Goal: Find specific page/section: Find specific page/section

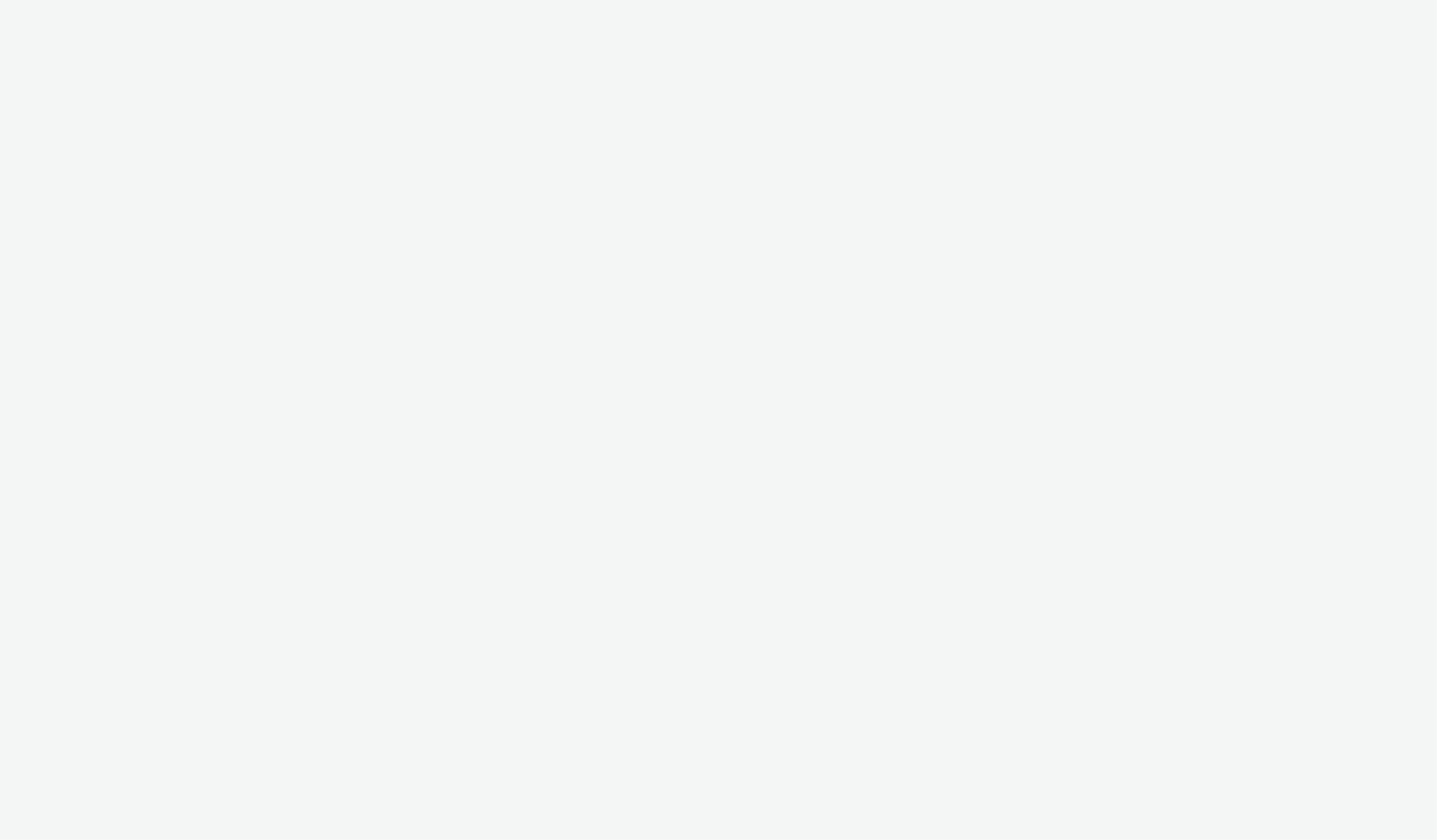
select select "ac009755-aa48-4799-8050-7a339a378eb8"
select select "79162ed7-0017-4339-93b0-3399b708648f"
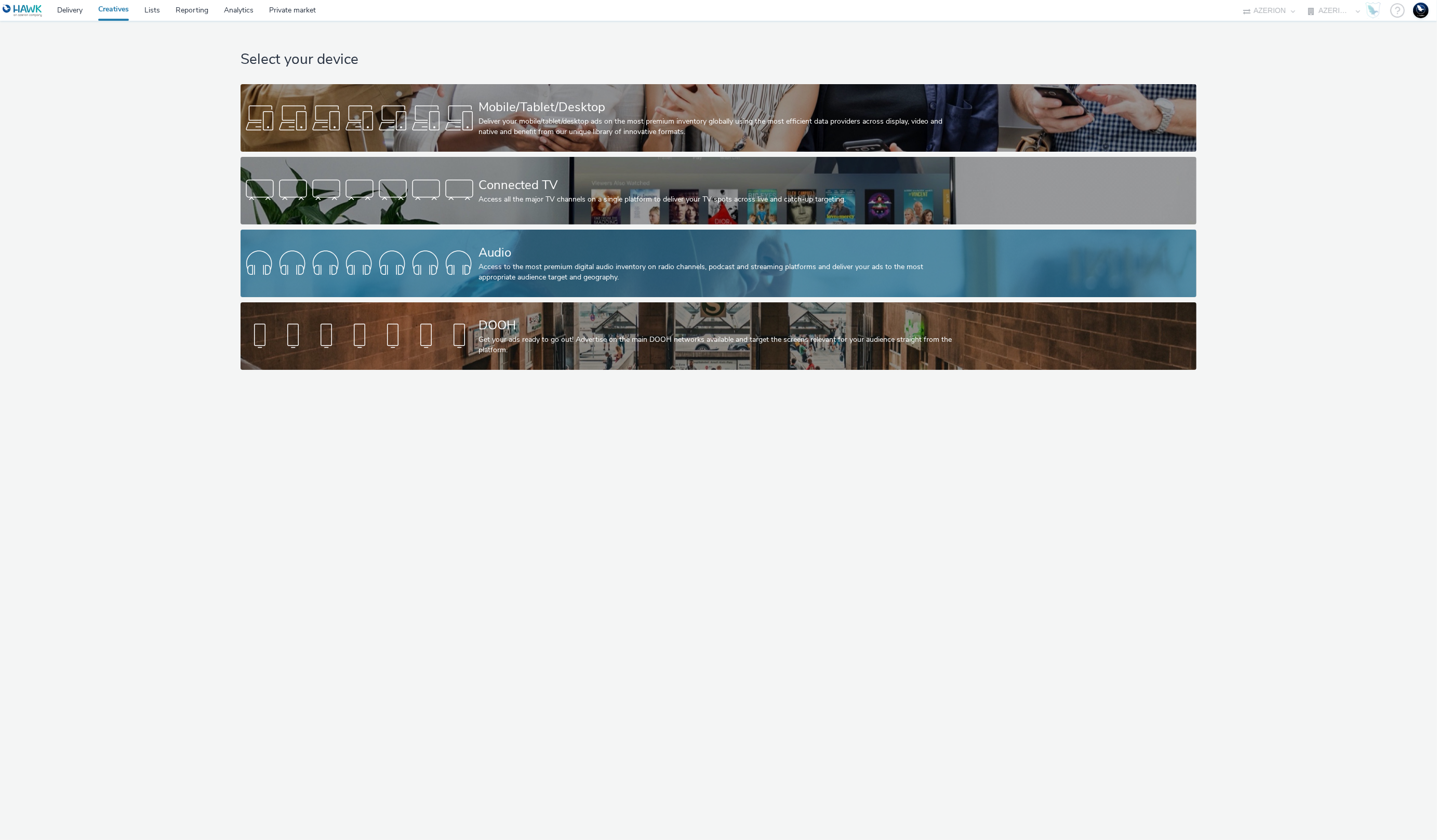
click at [358, 238] on link "Audio Access to the most premium digital audio inventory on radio channels, pod…" at bounding box center [718, 263] width 955 height 67
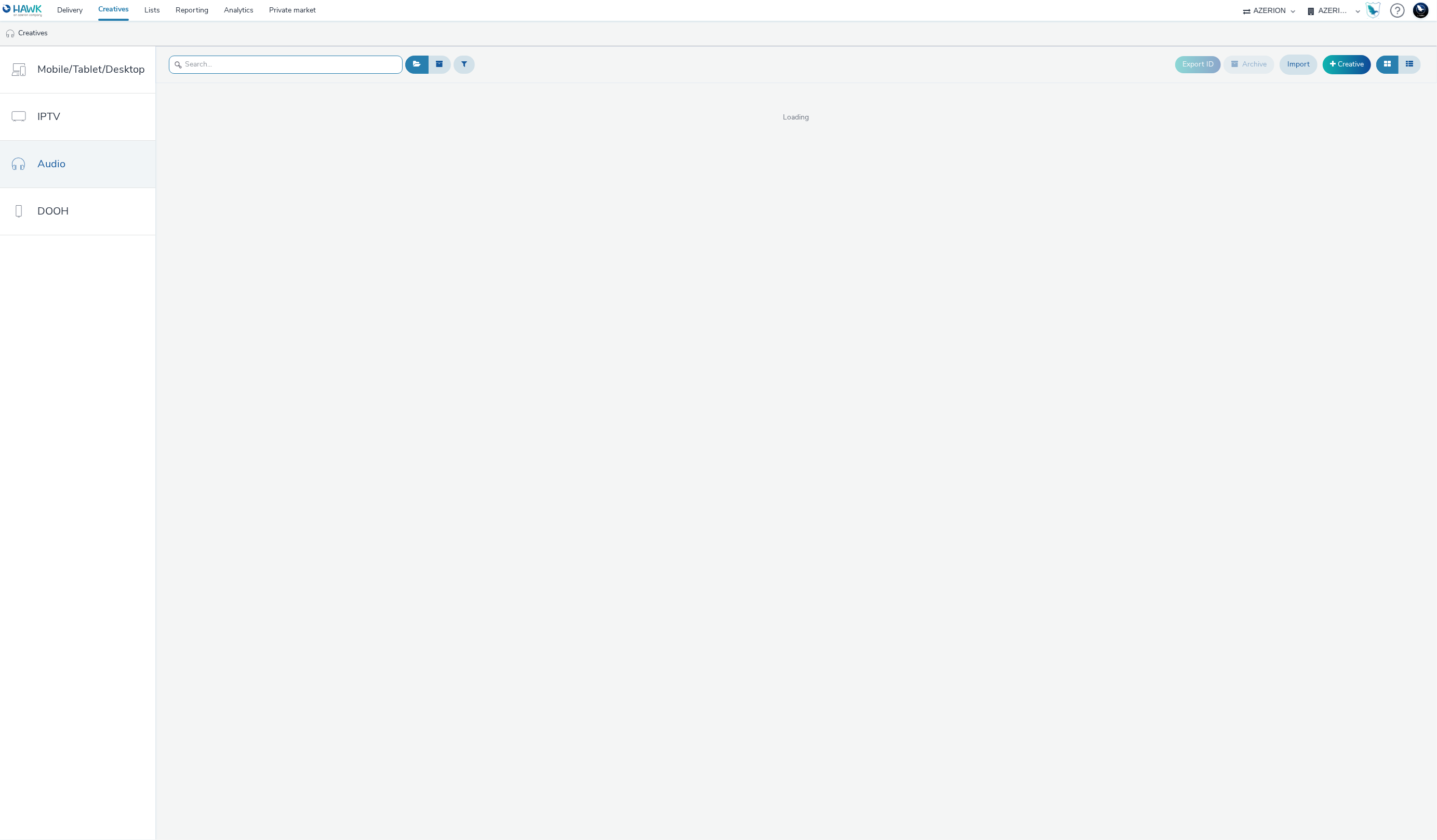
click at [180, 74] on input "text" at bounding box center [285, 65] width 233 height 18
paste input "dca4f415-3c30-4936-a3c2-2d204c2f657e"
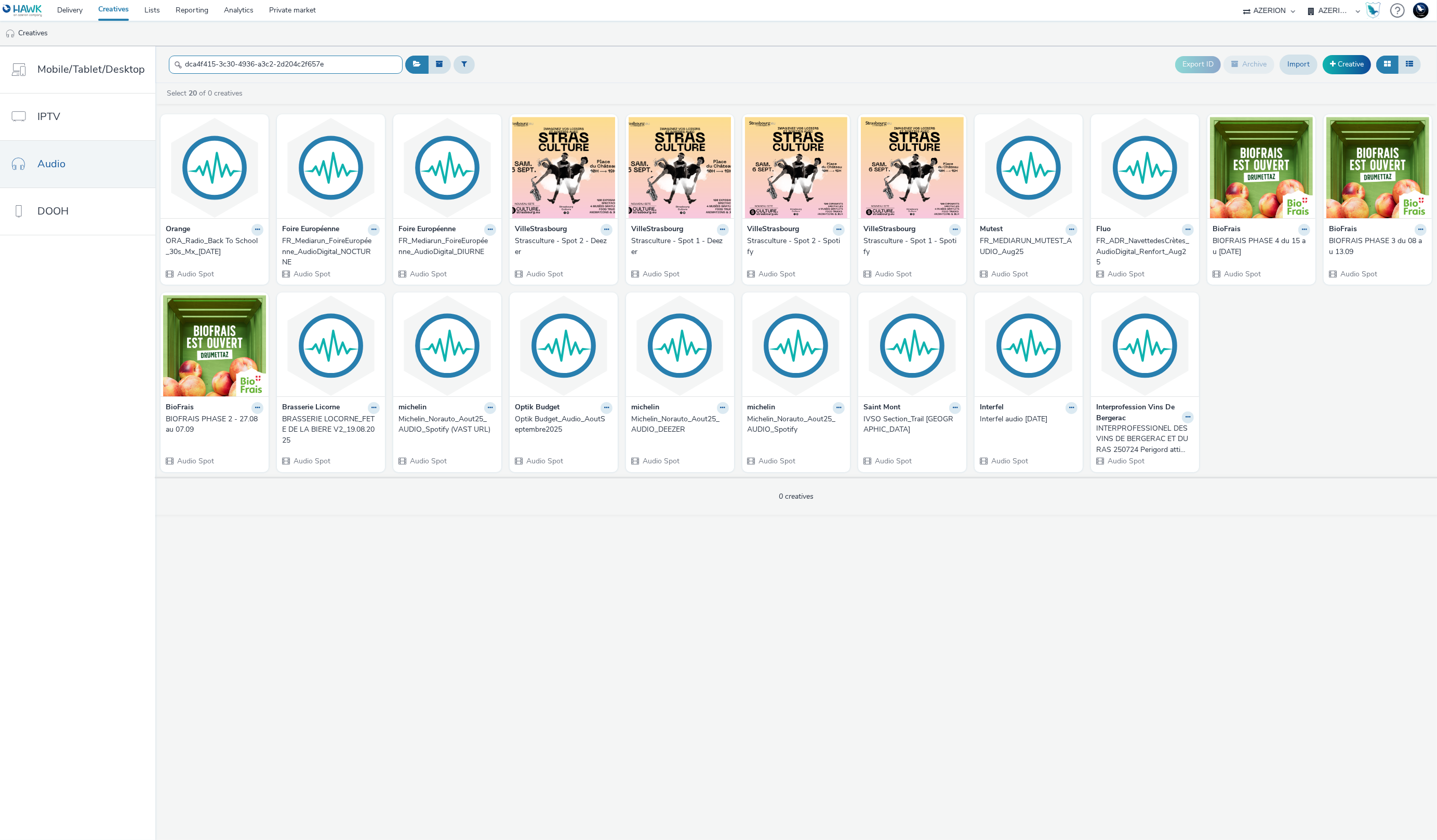
type input "dca4f415-3c30-4936-a3c2-2d204c2f657e"
click at [381, 63] on input "dca4f415-3c30-4936-a3c2-2d204c2f657e" at bounding box center [285, 65] width 233 height 18
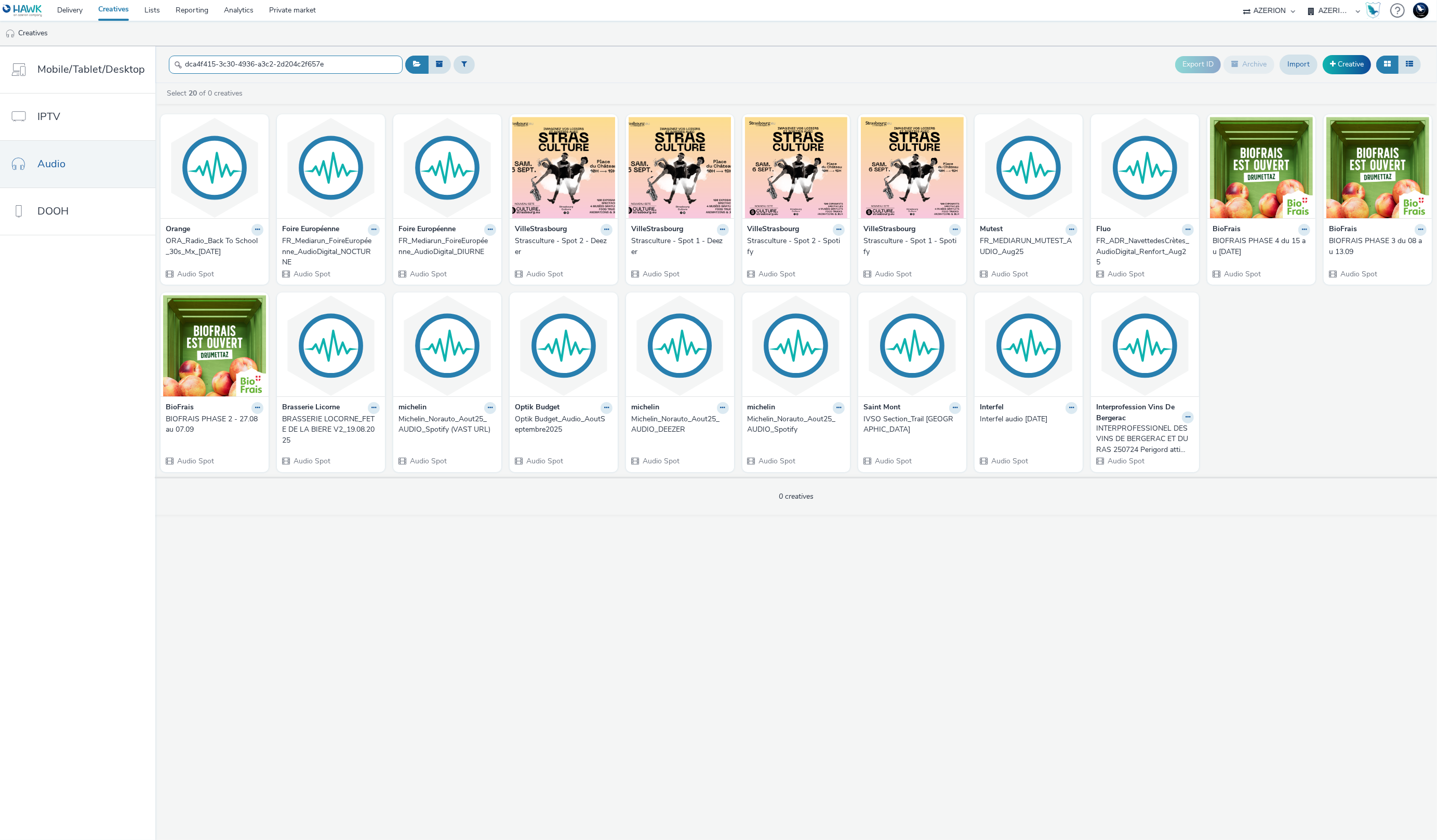
click at [381, 63] on input "dca4f415-3c30-4936-a3c2-2d204c2f657e" at bounding box center [285, 65] width 233 height 18
click at [336, 62] on input "dca4f415-3c30-4936-a3c2-2d204c2f657e" at bounding box center [285, 65] width 233 height 18
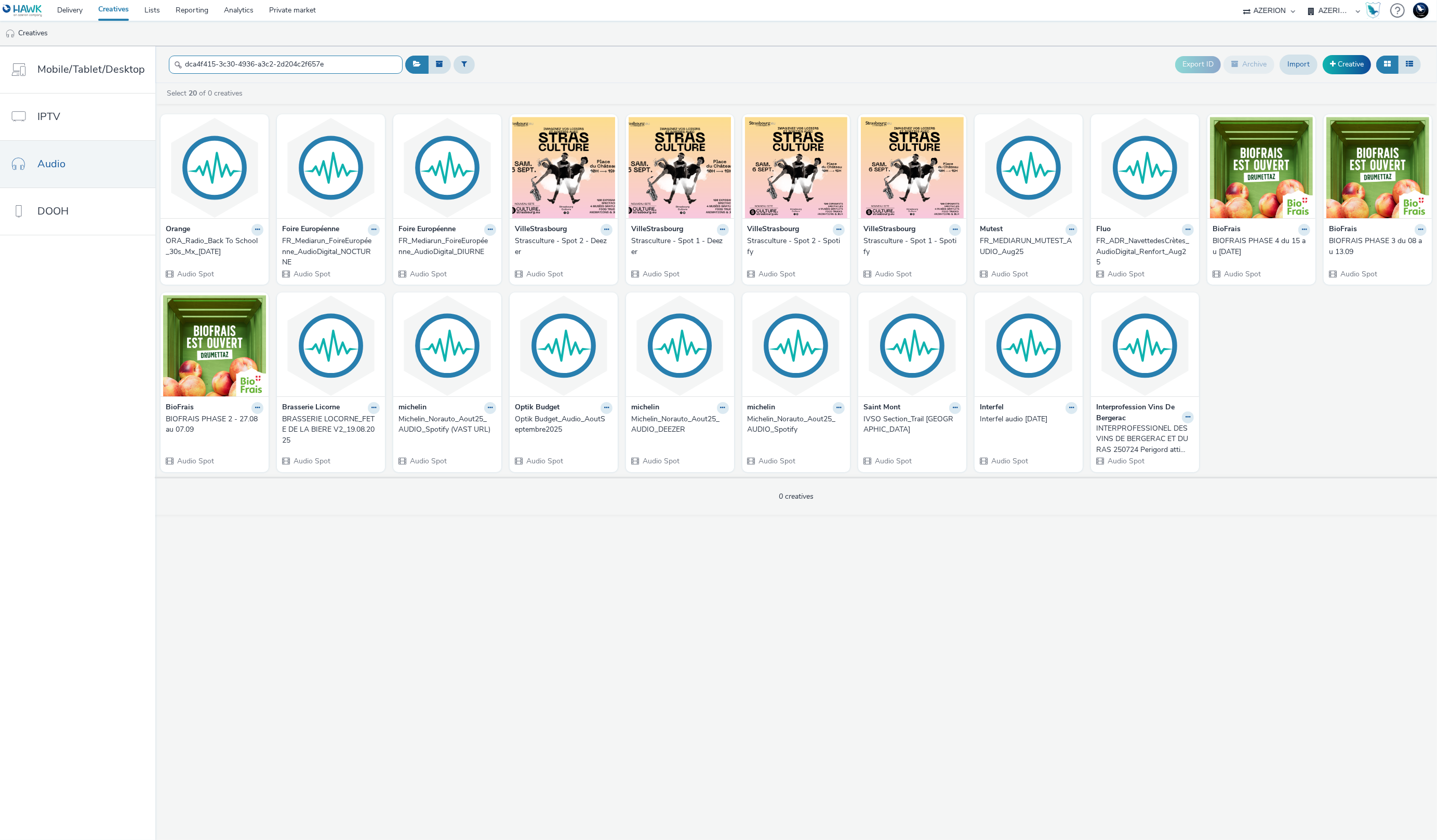
click at [336, 62] on input "dca4f415-3c30-4936-a3c2-2d204c2f657e" at bounding box center [285, 65] width 233 height 18
click at [1257, 7] on select "75 Media A8 Media Group ABI Media Abkom AB Abovo Ace & [PERSON_NAME] Ad-on Medi…" at bounding box center [1269, 10] width 62 height 21
select select "43747a01-9d8e-4dea-a0e4-a98d33cfba61"
click at [1238, 0] on select "75 Media A8 Media Group ABI Media Abkom AB Abovo Ace & [PERSON_NAME] Ad-on Medi…" at bounding box center [1269, 10] width 62 height 21
select select "5124110c-5ad7-400f-8241-e8aa575c652d"
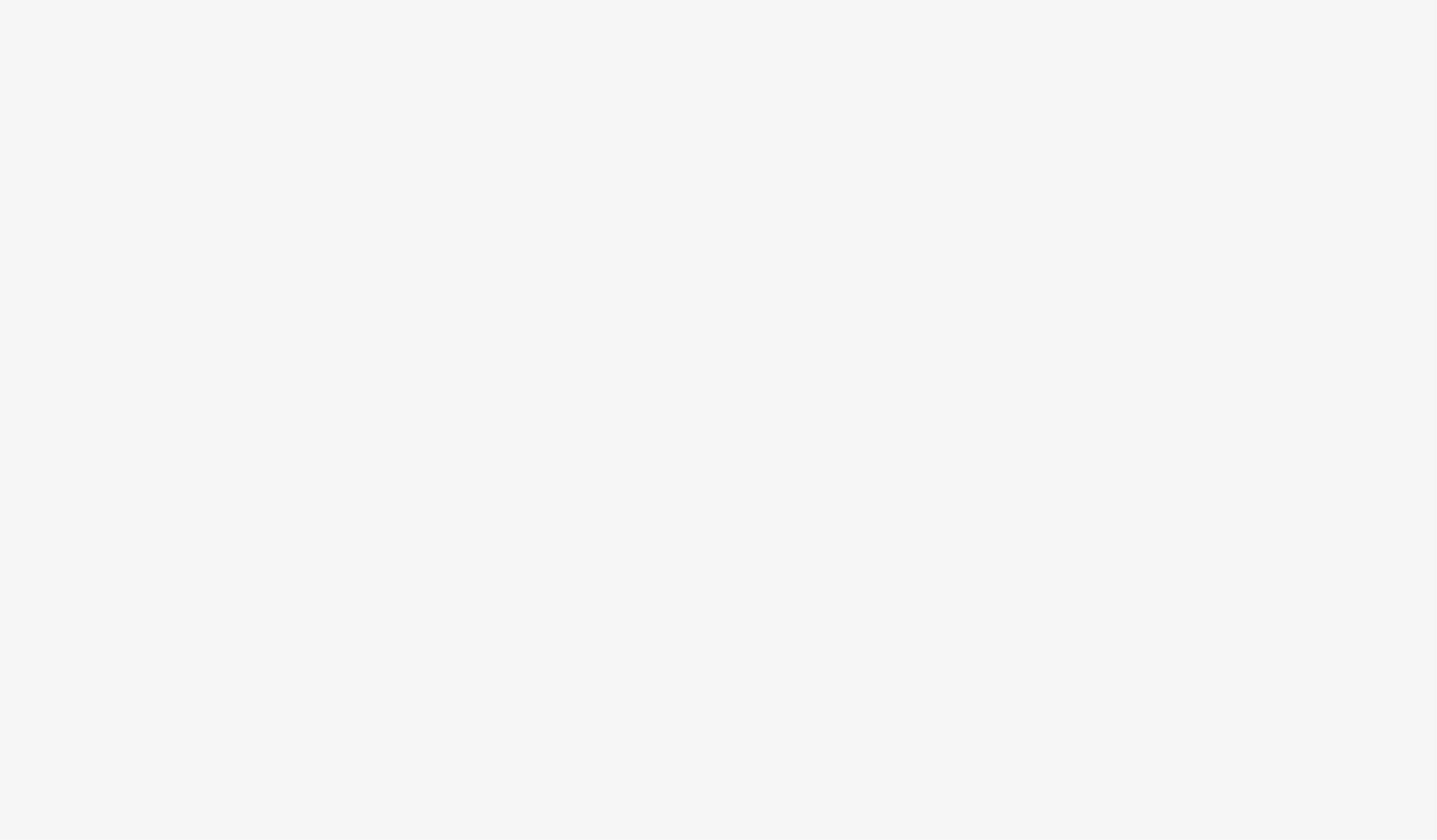
select select "43747a01-9d8e-4dea-a0e4-a98d33cfba61"
select select "5124110c-5ad7-400f-8241-e8aa575c652d"
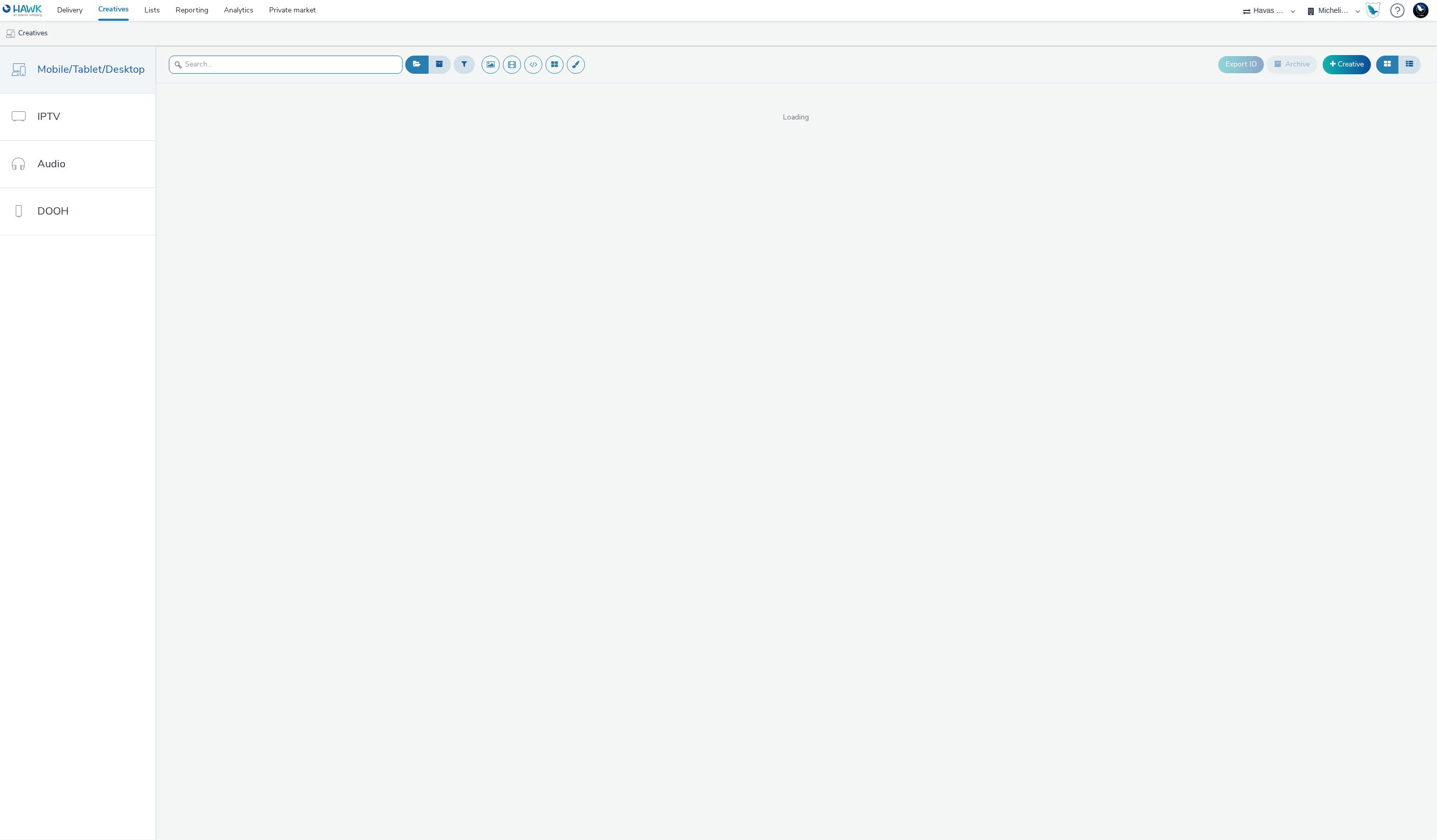
click at [334, 67] on input "text" at bounding box center [285, 65] width 233 height 18
paste input "dca4f415-3c30-4936-a3c2-2d204c2f657e"
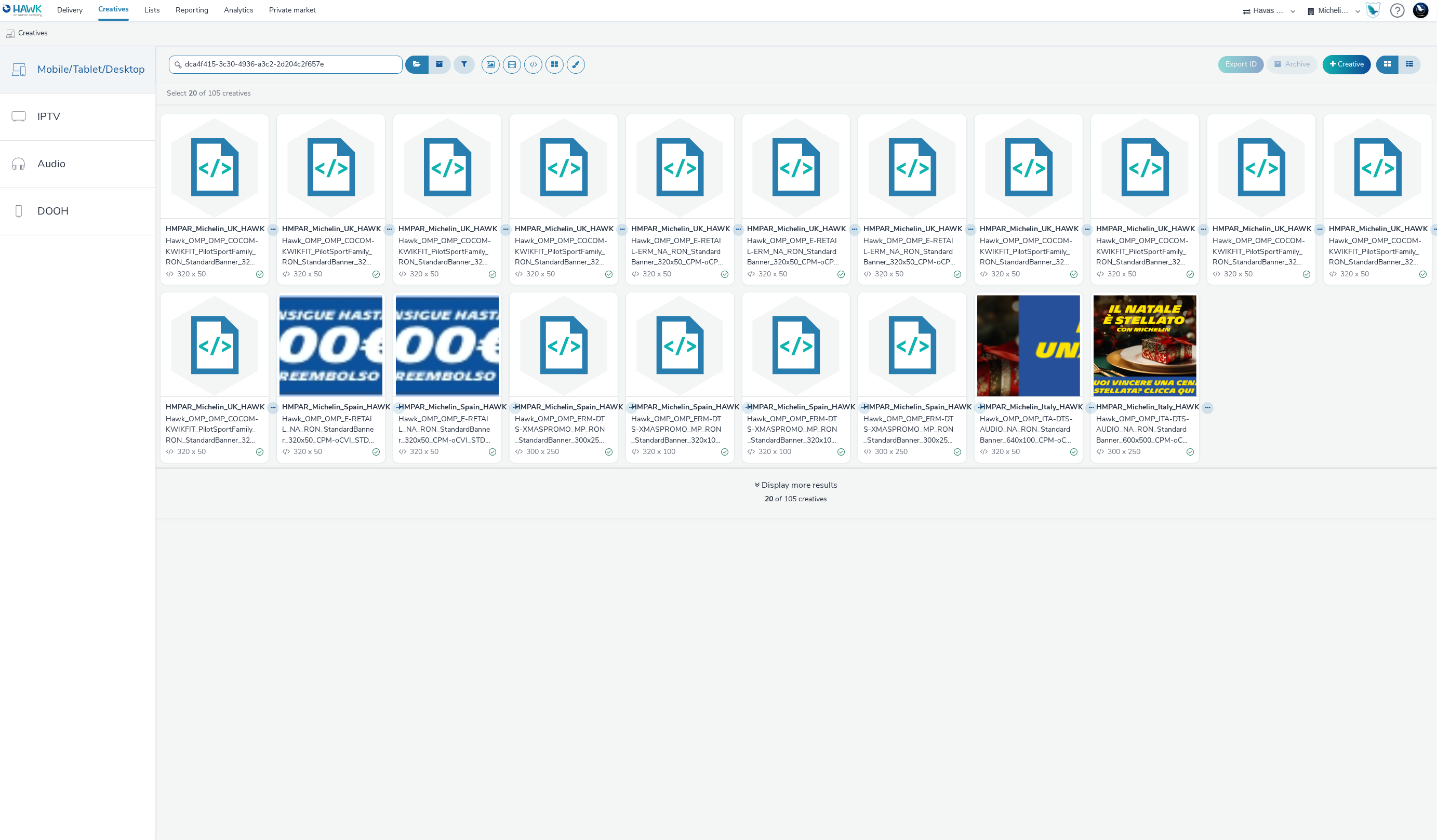
type input "dca4f415-3c30-4936-a3c2-2d204c2f657e"
click at [1327, 11] on select "Havas Media France Michelin France Michelin International" at bounding box center [1334, 10] width 62 height 21
select select "53ec7e16-f96c-4cd6-b43b-fe6c0a866627"
click at [1303, 0] on select "Havas Media France Michelin France Michelin International" at bounding box center [1334, 10] width 62 height 21
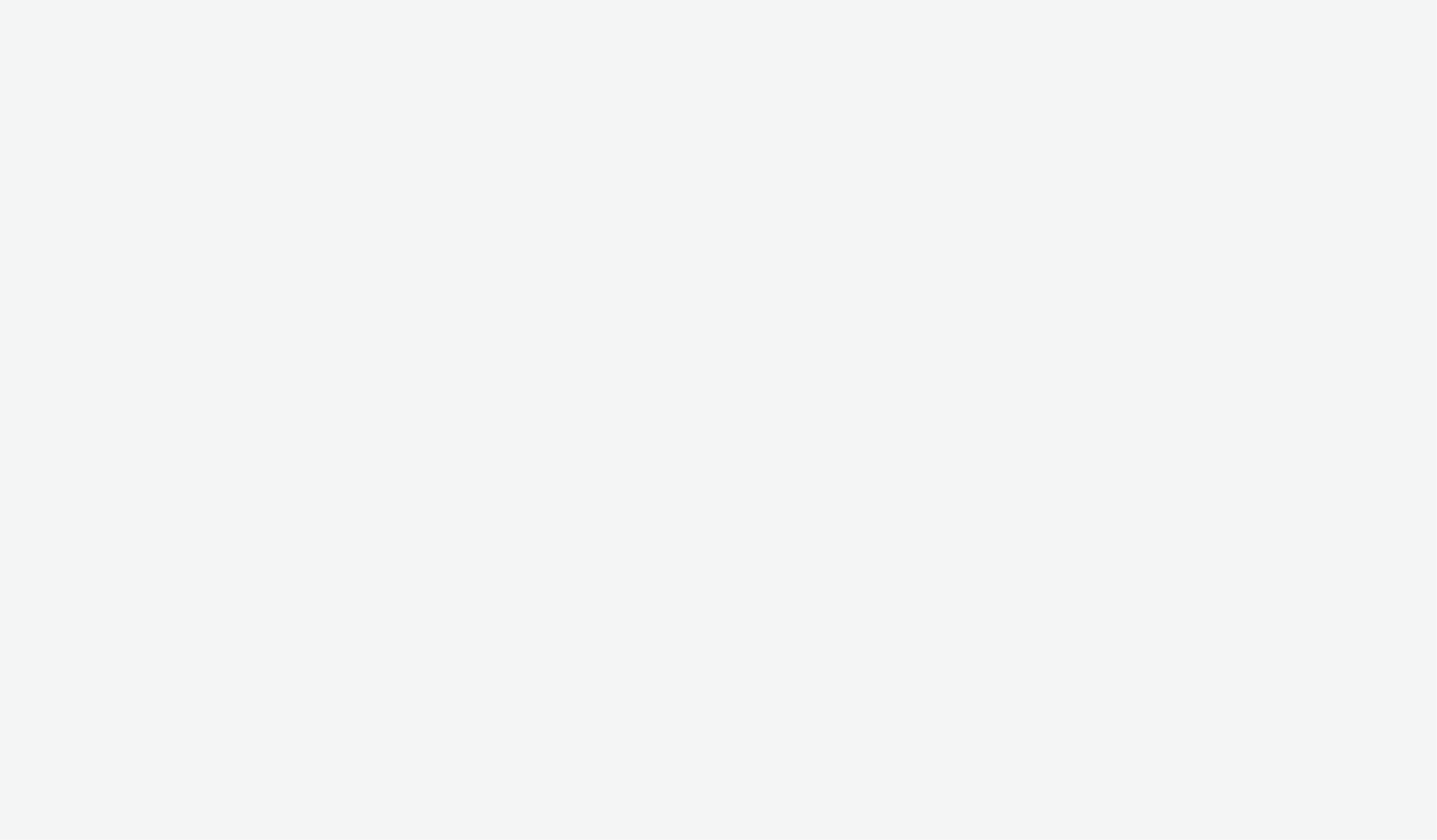
select select "43747a01-9d8e-4dea-a0e4-a98d33cfba61"
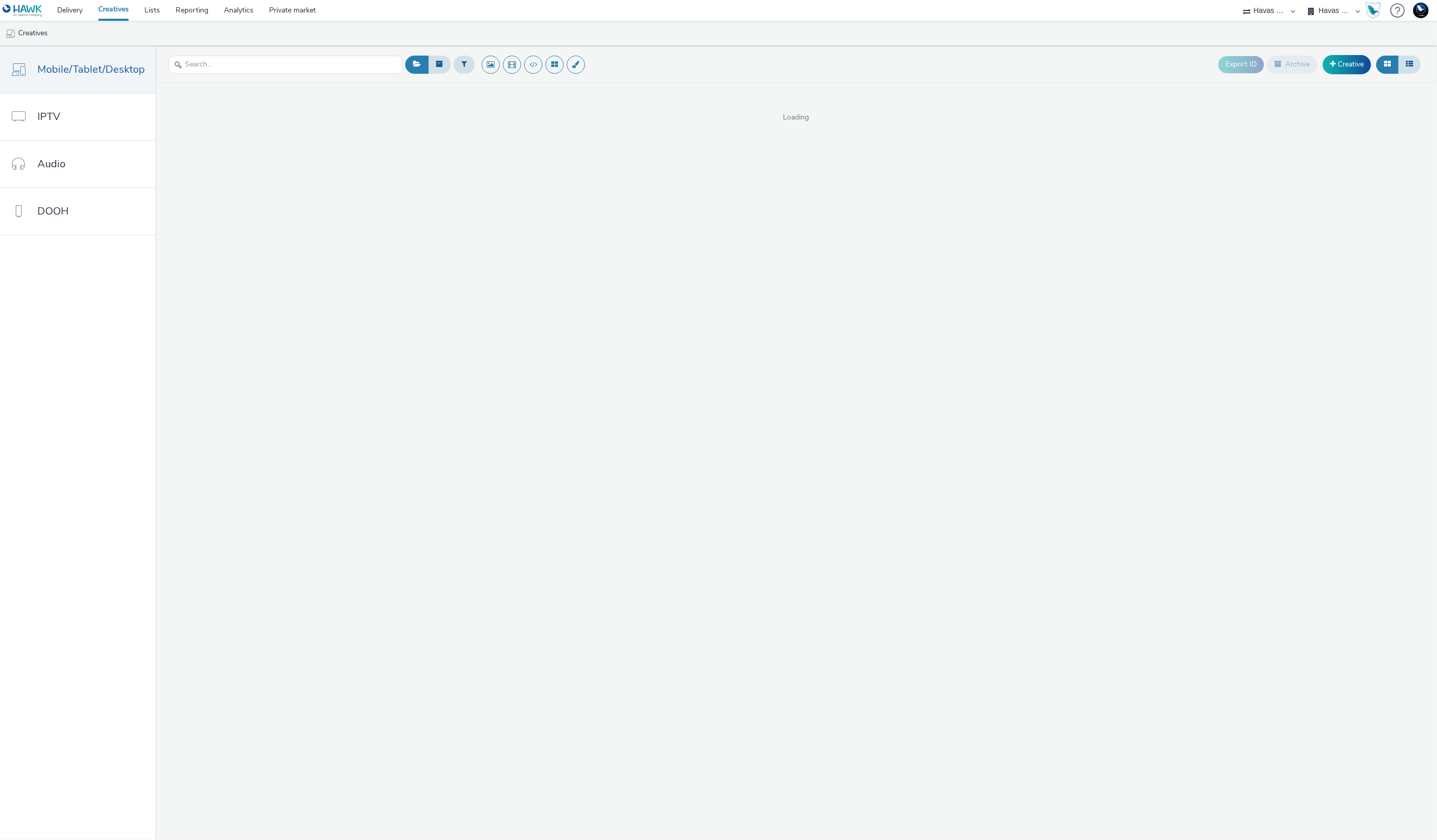
click at [369, 63] on input "text" at bounding box center [285, 65] width 233 height 18
type input "v"
type input "dca4f415-3c30-4936-a3c2-2d204c2f657e"
click at [55, 172] on link "Audio" at bounding box center [77, 164] width 155 height 47
click at [240, 65] on input "text" at bounding box center [285, 65] width 233 height 18
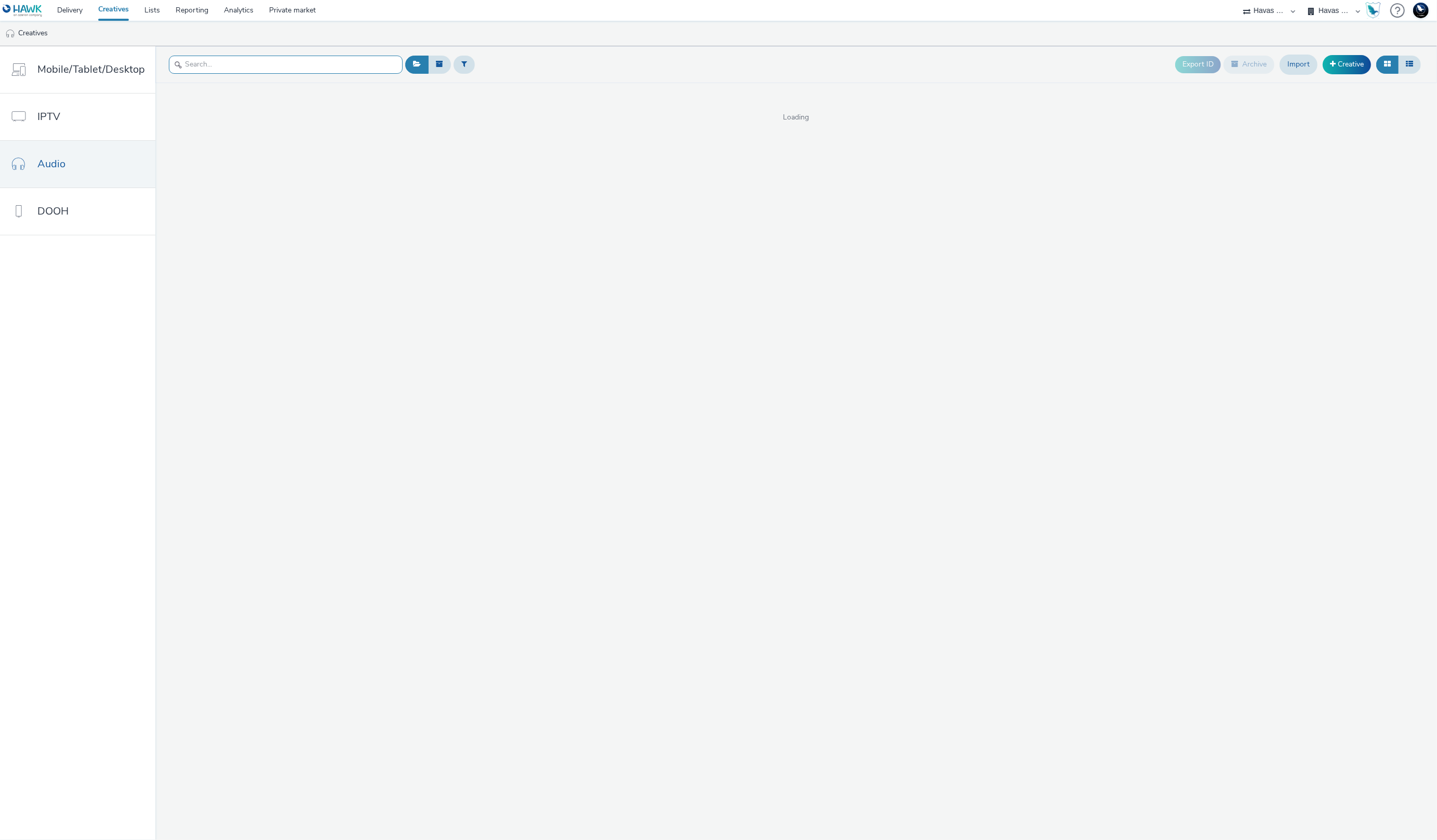
paste input "dca4f415-3c30-4936-a3c2-2d204c2f657e"
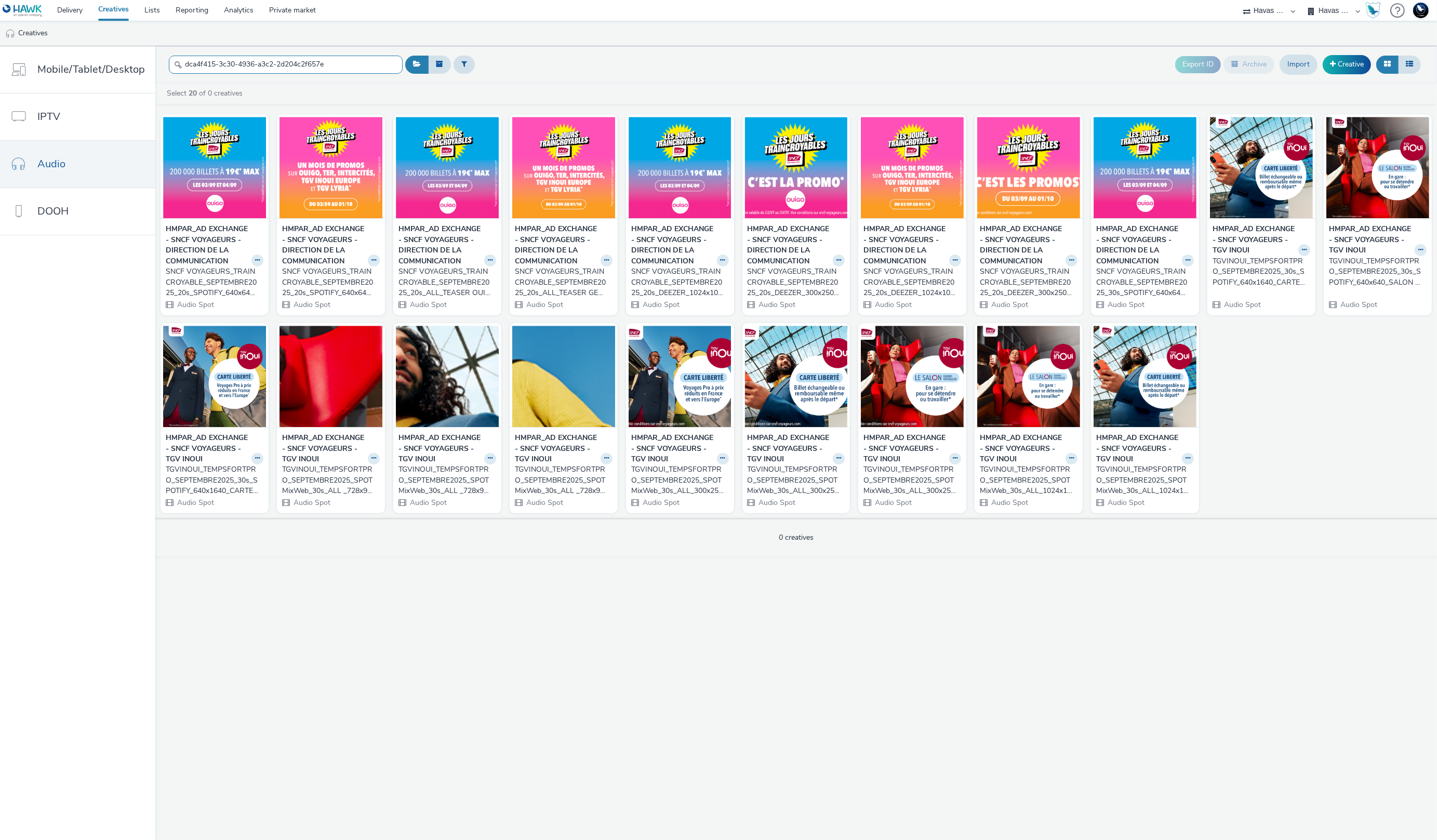
type input "dca4f415-3c30-4936-a3c2-2d204c2f657e"
click at [1278, 185] on img at bounding box center [1261, 167] width 103 height 101
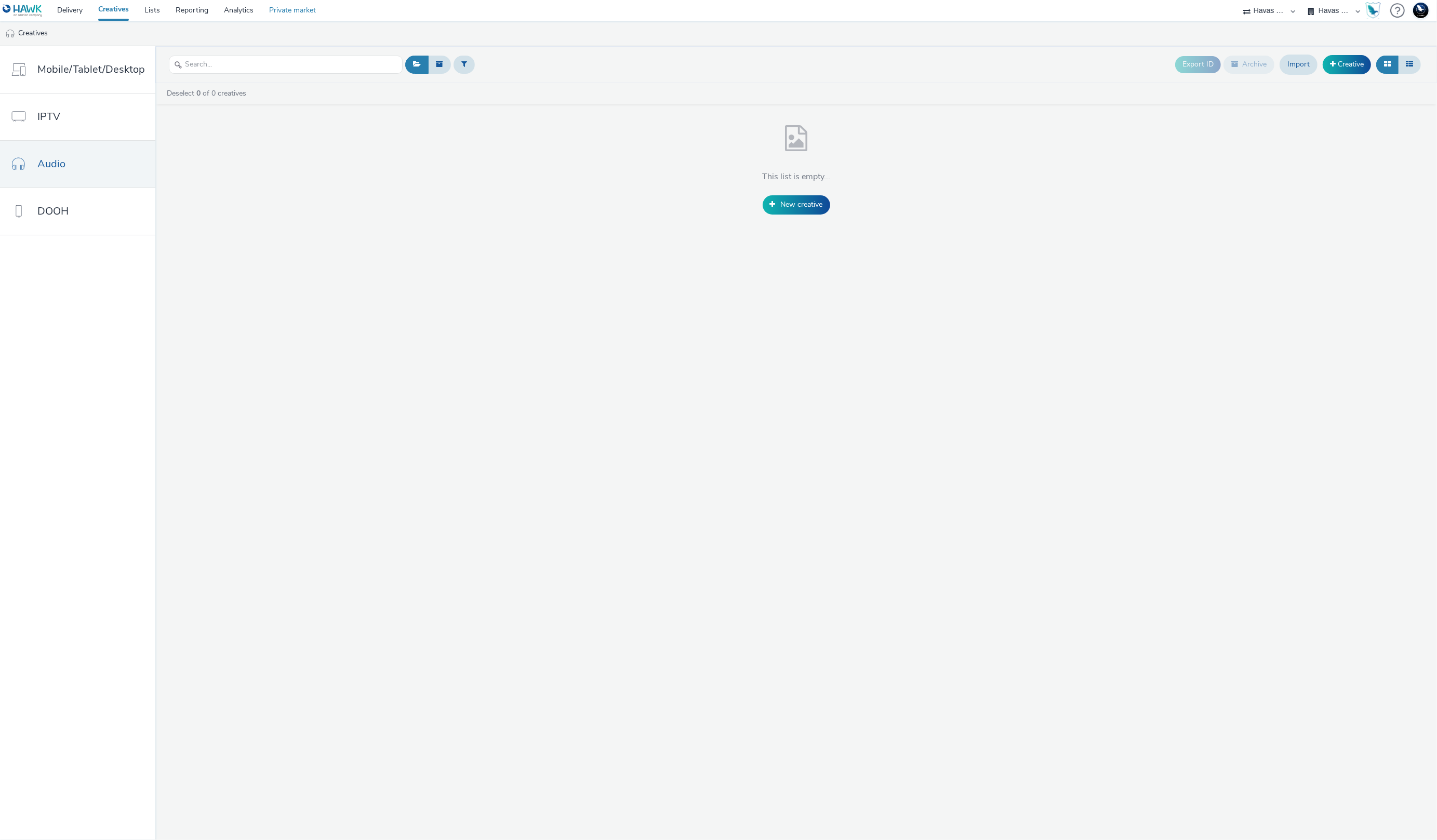
click at [305, 21] on link "Private market" at bounding box center [292, 10] width 62 height 21
